Goal: Task Accomplishment & Management: Manage account settings

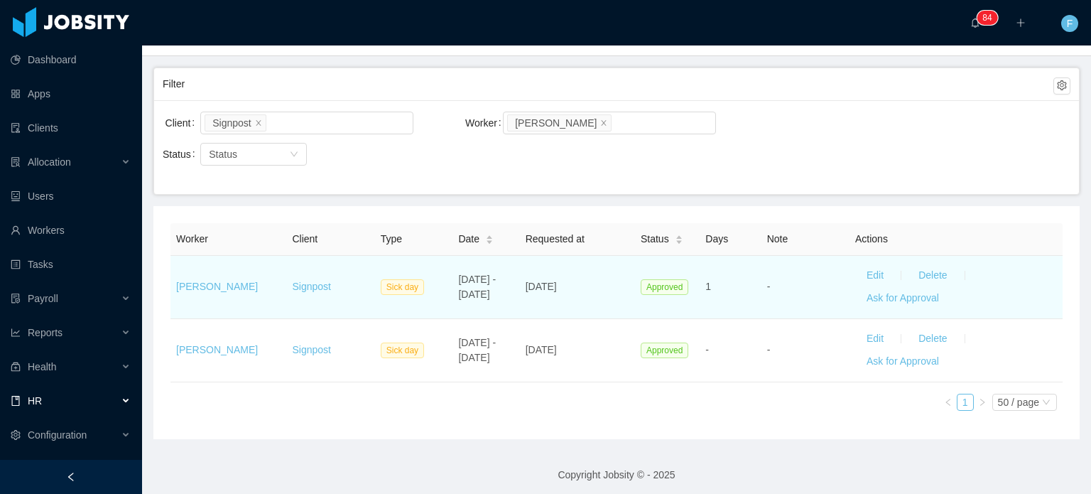
scroll to position [78, 0]
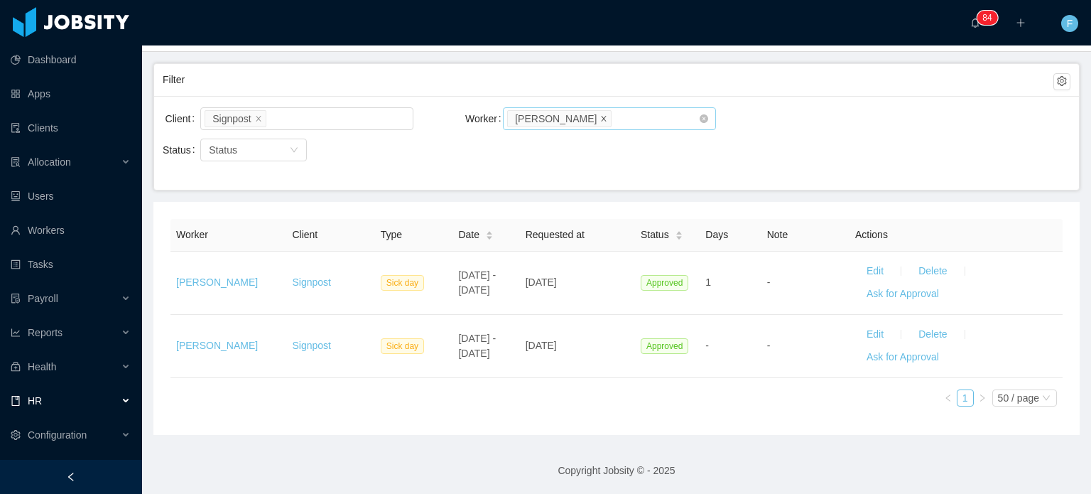
click at [600, 117] on icon "icon: close" at bounding box center [603, 117] width 7 height 7
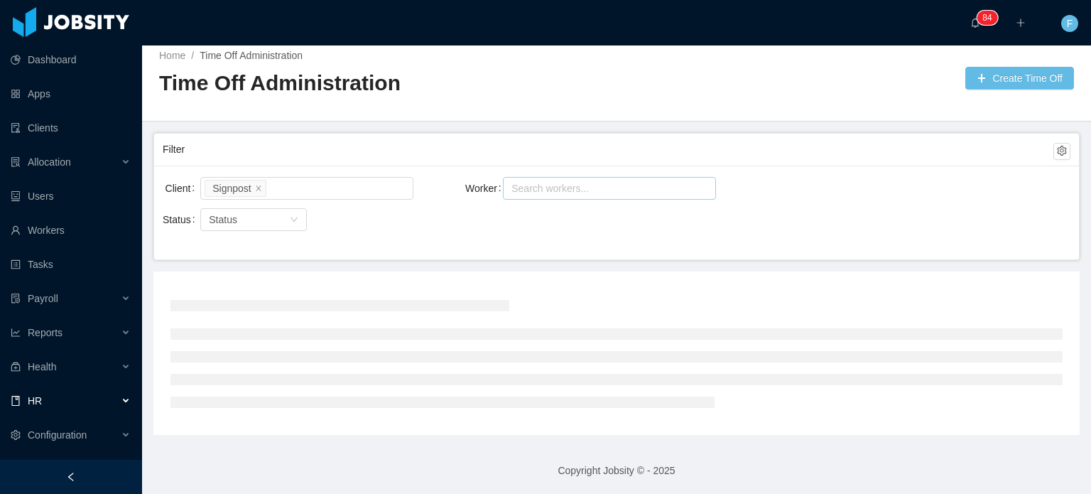
click at [572, 195] on div "Search workers..." at bounding box center [604, 188] width 194 height 21
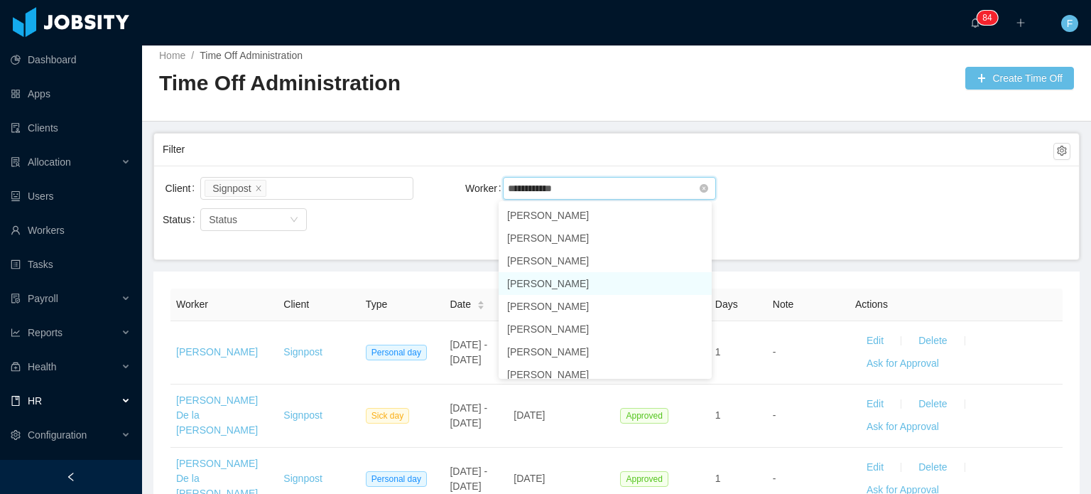
type input "**********"
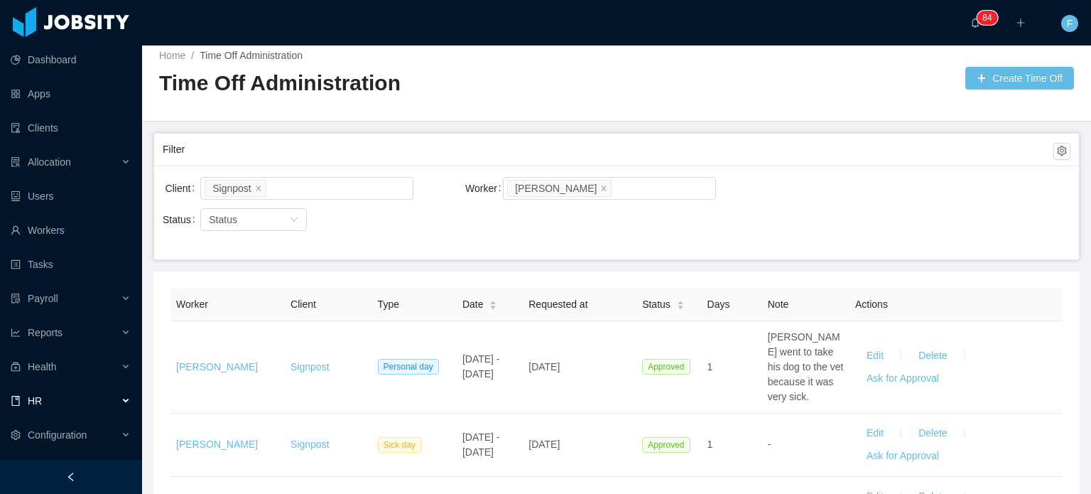
click at [722, 111] on div "Home / Time Off Administration / Time Off Administration Create Time Off" at bounding box center [616, 79] width 949 height 85
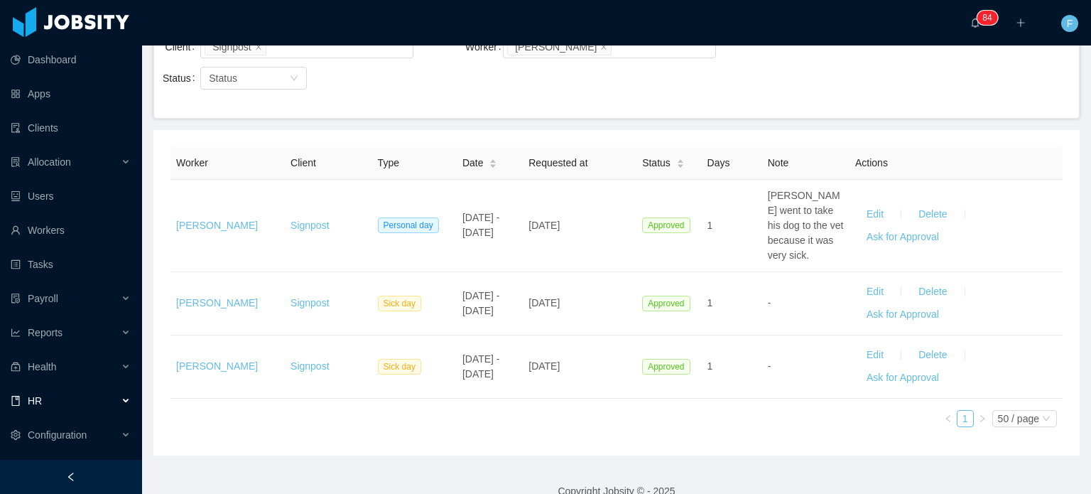
scroll to position [156, 0]
